Goal: Transaction & Acquisition: Purchase product/service

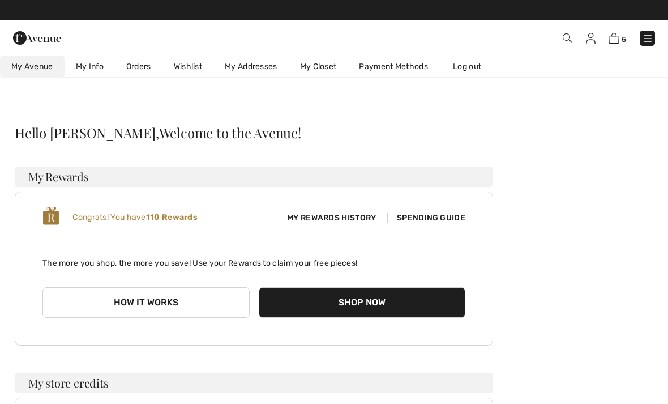
click at [142, 70] on link "Orders" at bounding box center [139, 66] width 48 height 21
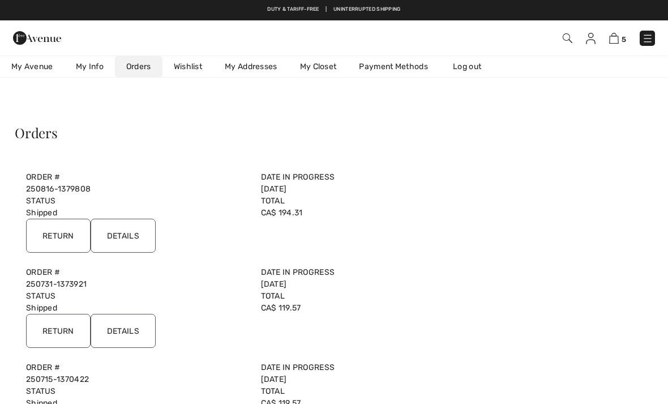
click at [129, 233] on input "Details" at bounding box center [123, 236] width 65 height 34
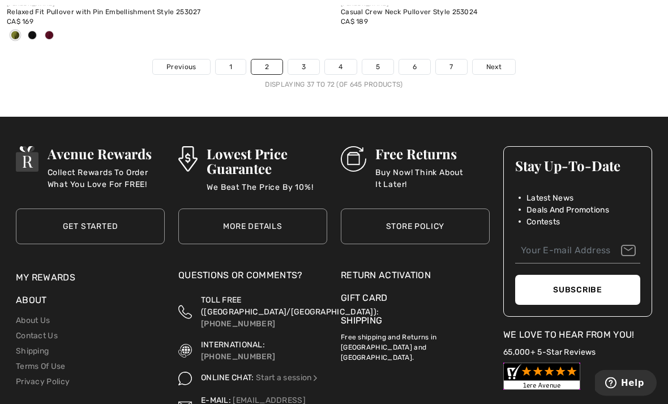
scroll to position [9989, 0]
click at [494, 62] on span "Next" at bounding box center [493, 67] width 15 height 10
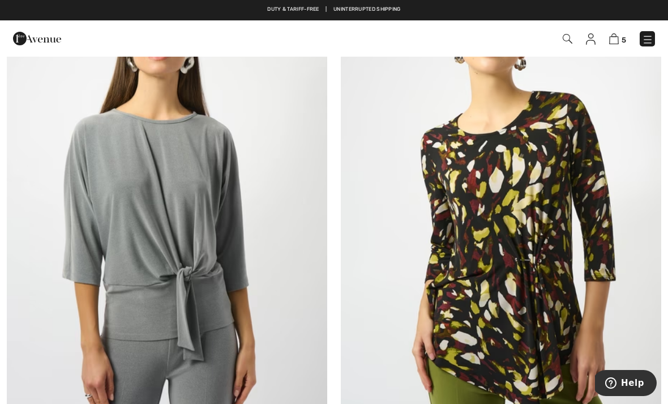
scroll to position [5638, 0]
click at [555, 182] on img at bounding box center [501, 194] width 320 height 481
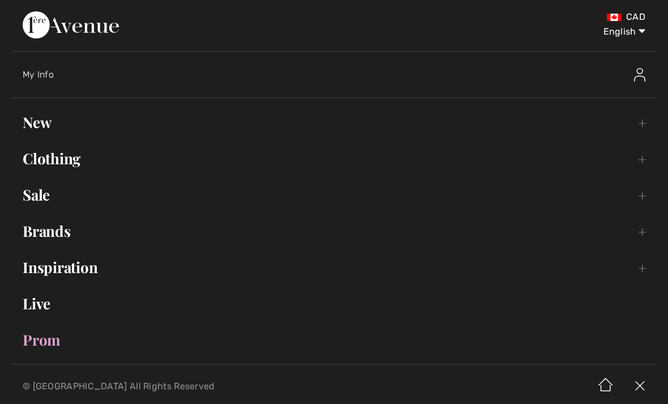
scroll to position [805, 0]
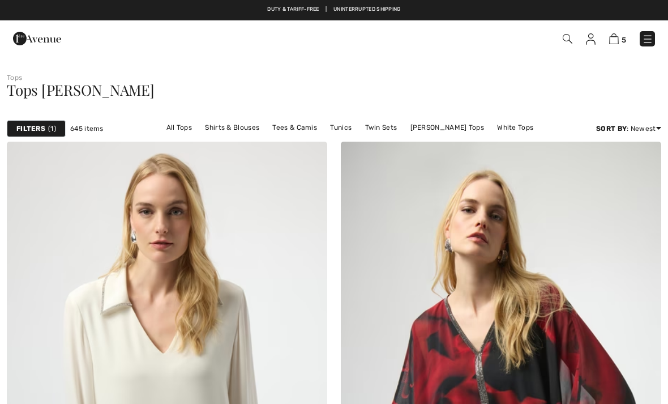
checkbox input "true"
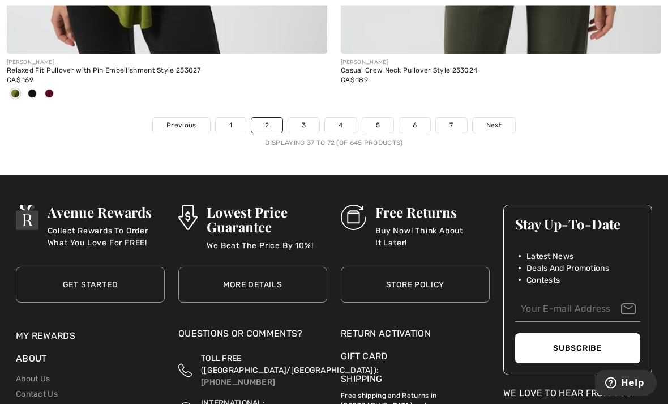
scroll to position [9931, 0]
click at [298, 119] on link "3" at bounding box center [303, 125] width 31 height 15
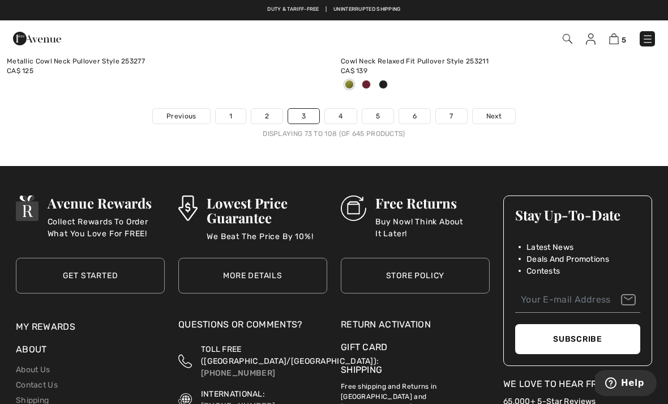
scroll to position [9884, 0]
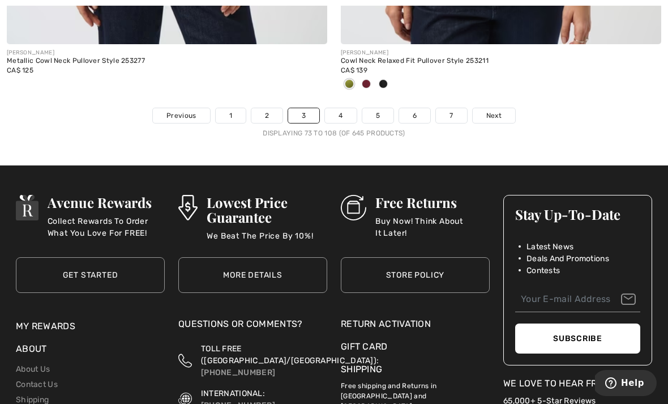
click at [341, 108] on link "4" at bounding box center [340, 115] width 31 height 15
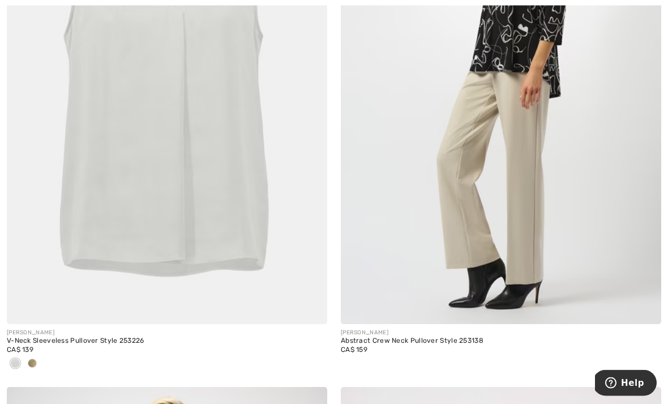
scroll to position [1387, 0]
click at [28, 364] on span at bounding box center [32, 362] width 9 height 9
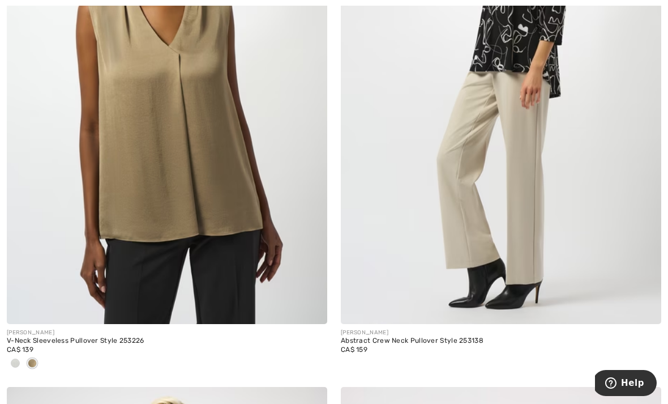
click at [22, 358] on div at bounding box center [15, 363] width 17 height 19
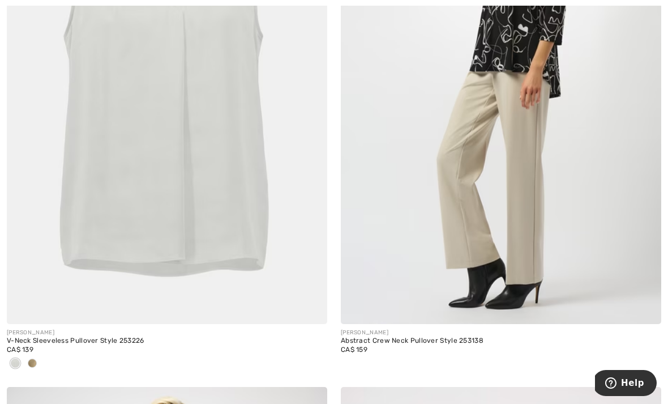
click at [73, 226] on img at bounding box center [167, 83] width 320 height 481
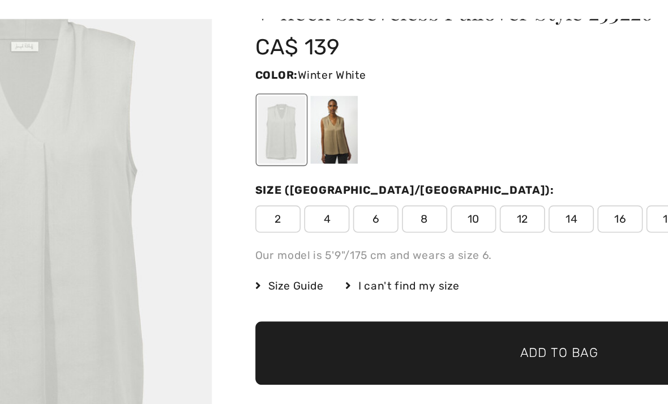
click at [296, 126] on div at bounding box center [310, 126] width 29 height 42
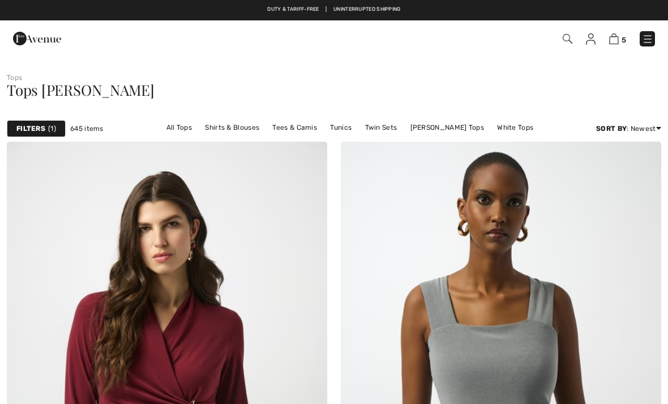
checkbox input "true"
